Goal: Information Seeking & Learning: Learn about a topic

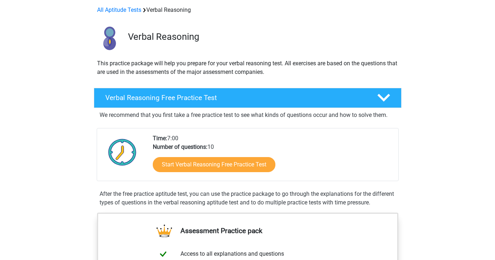
scroll to position [31, 0]
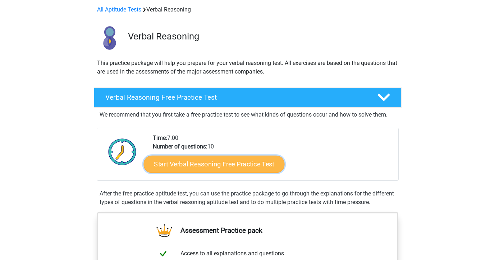
click at [204, 170] on link "Start Verbal Reasoning Free Practice Test" at bounding box center [213, 164] width 141 height 17
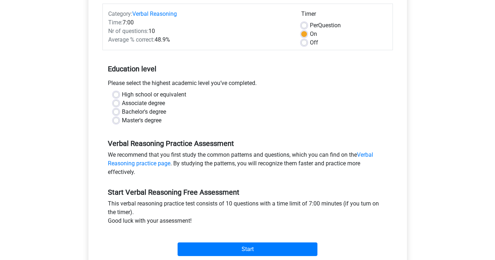
scroll to position [92, 0]
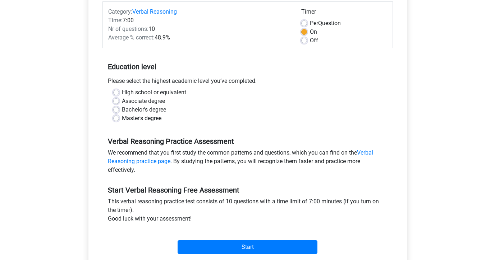
click at [122, 92] on label "High school or equivalent" at bounding box center [154, 92] width 64 height 9
click at [115, 92] on input "High school or equivalent" at bounding box center [116, 91] width 6 height 7
radio input "true"
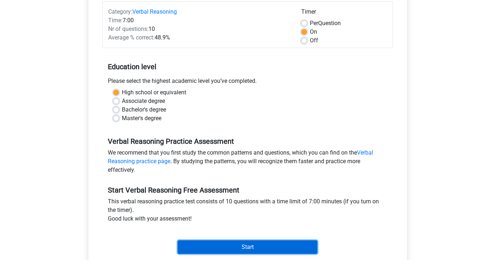
click at [259, 246] on input "Start" at bounding box center [247, 248] width 140 height 14
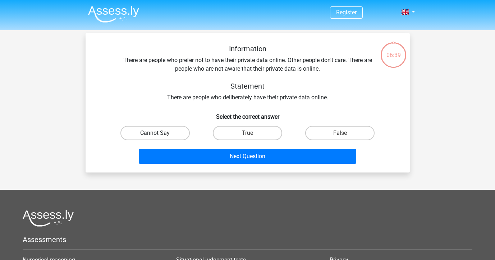
click at [167, 135] on label "Cannot Say" at bounding box center [154, 133] width 69 height 14
click at [159, 135] on input "Cannot Say" at bounding box center [157, 135] width 5 height 5
radio input "true"
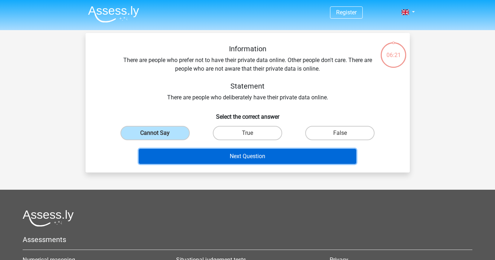
click at [206, 160] on button "Next Question" at bounding box center [247, 156] width 217 height 15
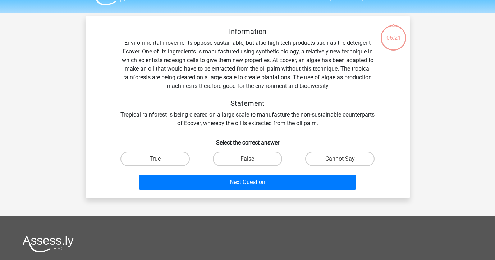
scroll to position [33, 0]
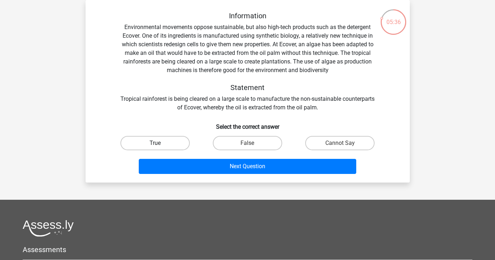
click at [170, 143] on label "True" at bounding box center [154, 143] width 69 height 14
click at [159, 143] on input "True" at bounding box center [157, 145] width 5 height 5
radio input "true"
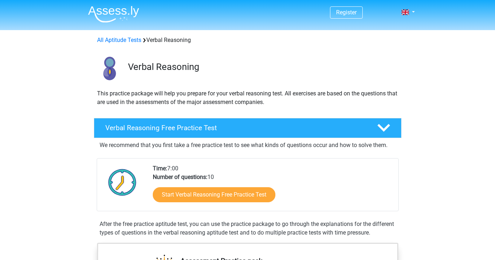
scroll to position [31, 0]
